Goal: Task Accomplishment & Management: Manage account settings

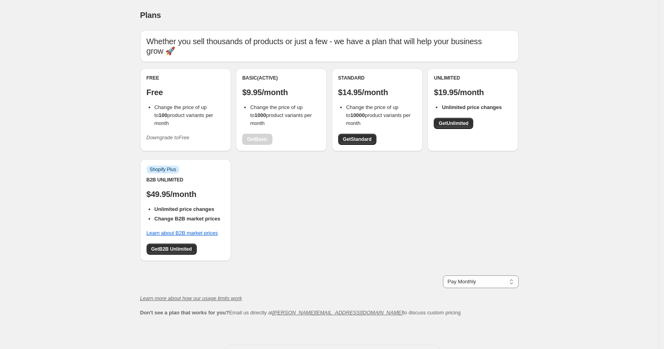
click at [170, 141] on icon "Downgrade to Free" at bounding box center [168, 138] width 43 height 6
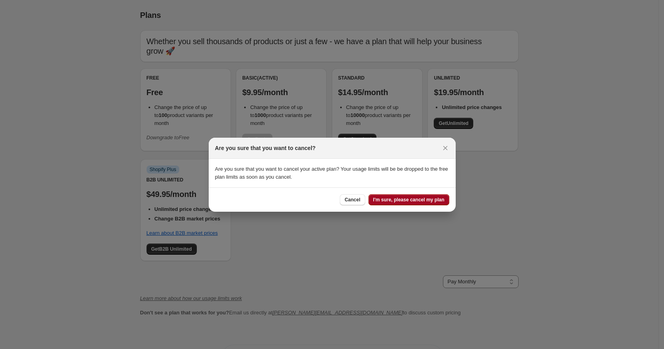
click at [396, 200] on span "I'm sure, please cancel my plan" at bounding box center [408, 200] width 71 height 6
